Goal: Find specific page/section: Find specific page/section

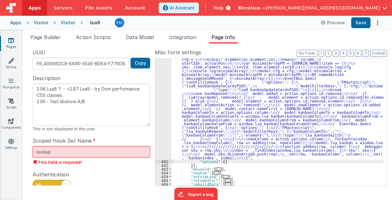
scroll to position [293, 0]
click at [67, 49] on div "UUID FR_40066DC9-6A90-5545-BDE4-F776D8F9D612 Copy" at bounding box center [92, 59] width 118 height 21
click at [260, 43] on ul "Page Builder Action Scripts Data Model Integration Page Info" at bounding box center [207, 38] width 369 height 10
drag, startPoint x: 124, startPoint y: 194, endPoint x: 92, endPoint y: 187, distance: 32.8
click at [124, 193] on div "Snippet Library Name Type Accordion Element Alert Action Action authLogin Actio…" at bounding box center [207, 122] width 369 height 157
